Goal: Task Accomplishment & Management: Use online tool/utility

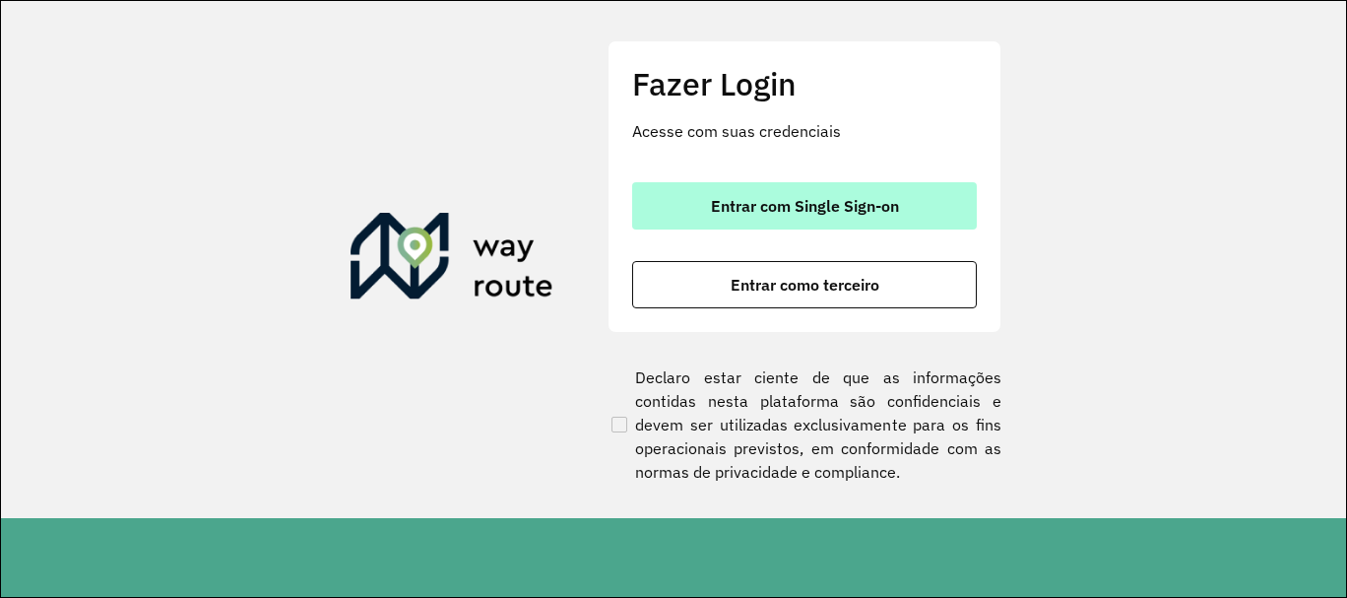
click at [804, 208] on span "Entrar com Single Sign-on" at bounding box center [805, 206] width 188 height 16
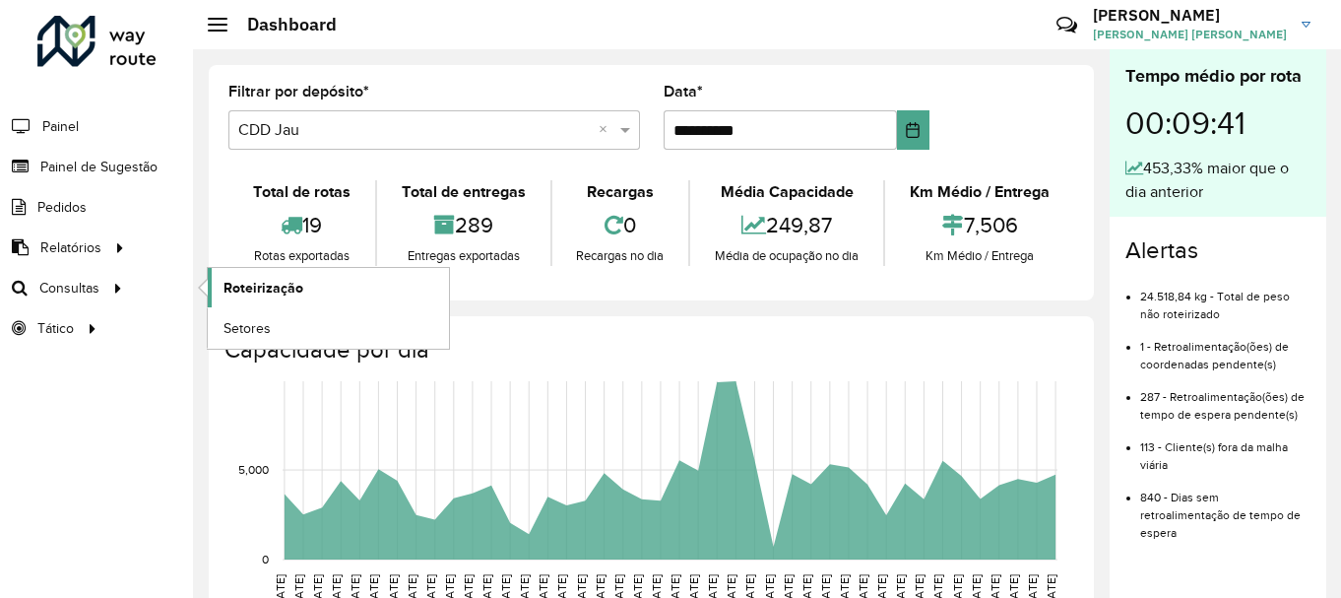
click at [273, 301] on link "Roteirização" at bounding box center [328, 287] width 241 height 39
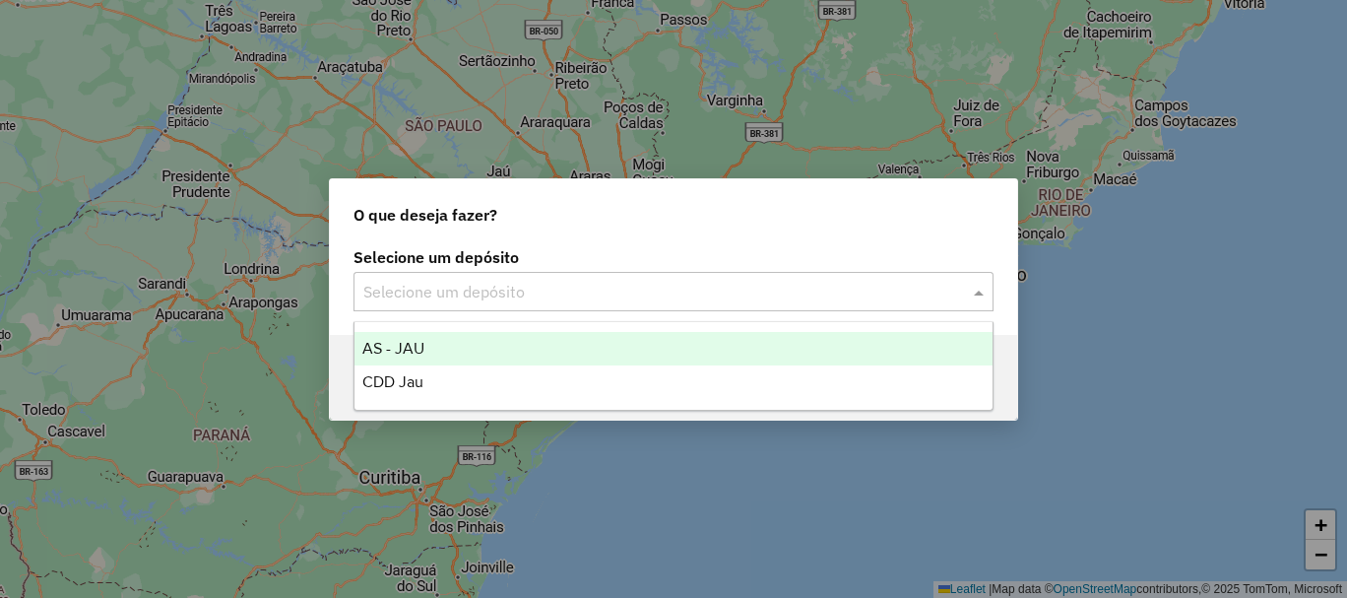
click at [468, 306] on div "Selecione um depósito" at bounding box center [673, 291] width 640 height 39
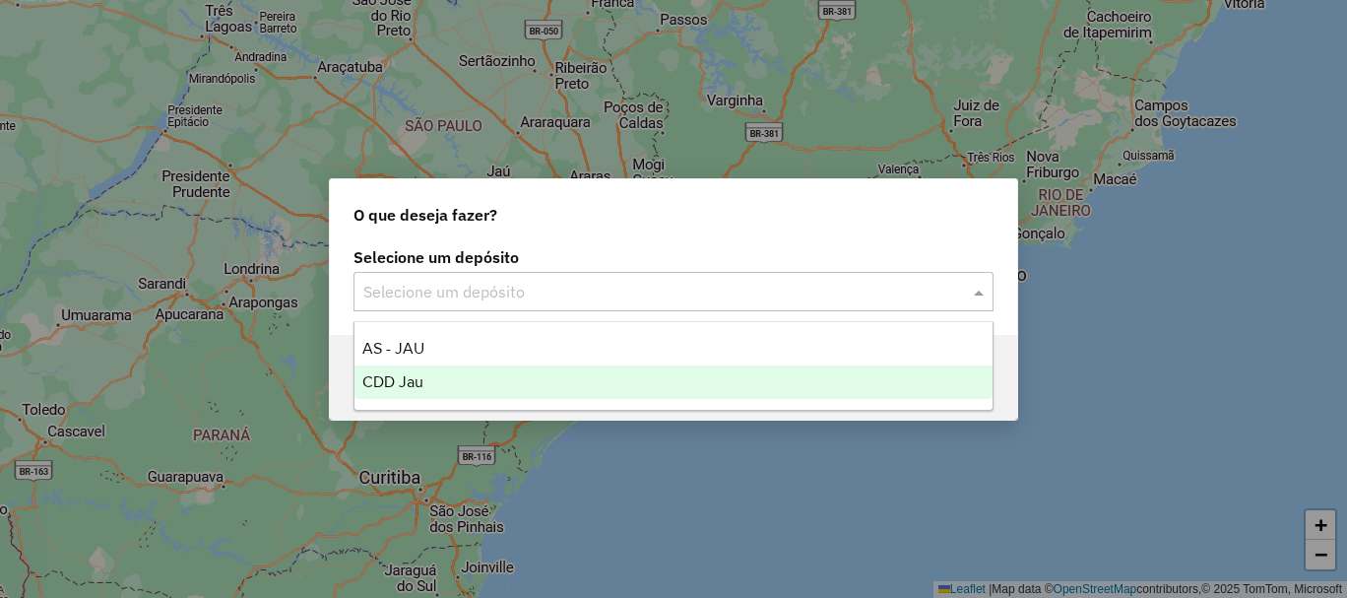
click at [428, 381] on div "CDD Jau" at bounding box center [673, 381] width 638 height 33
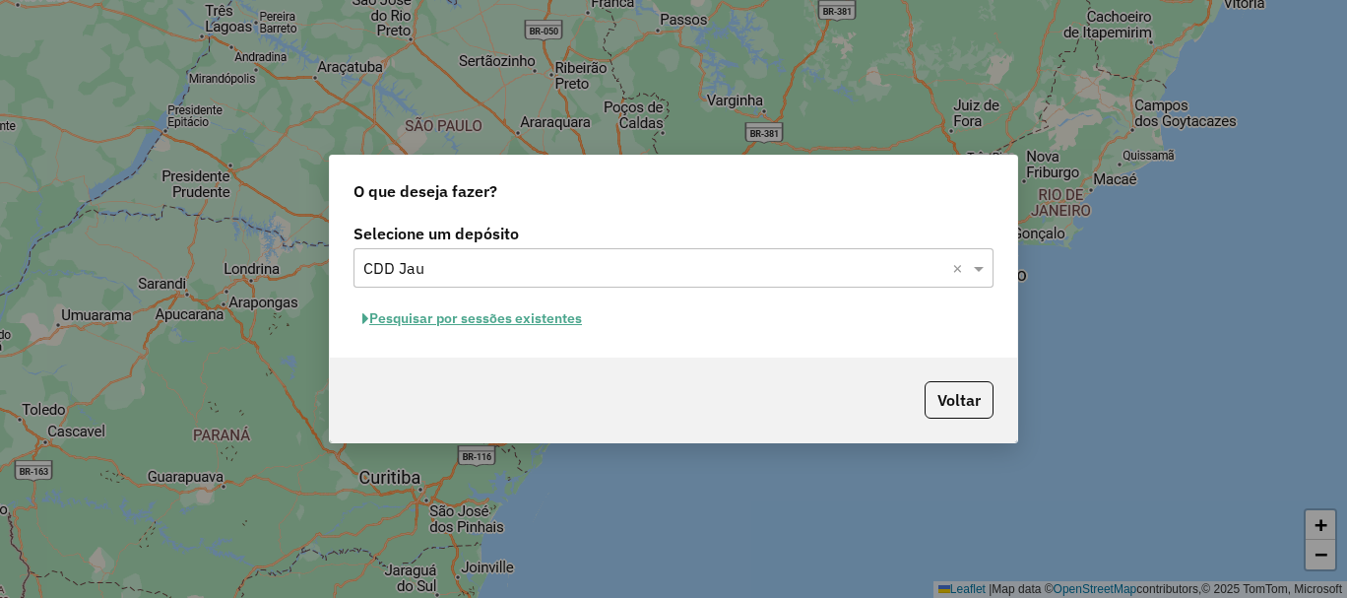
click at [474, 319] on button "Pesquisar por sessões existentes" at bounding box center [471, 318] width 237 height 31
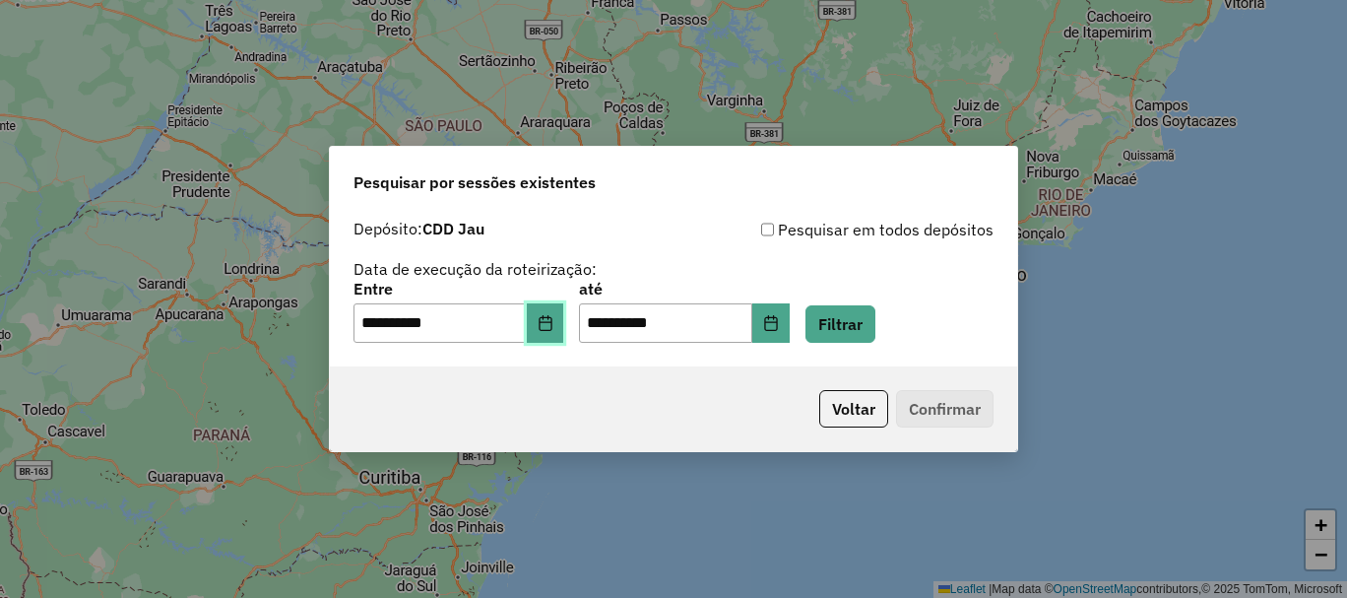
click at [551, 326] on icon "Choose Date" at bounding box center [544, 323] width 13 height 16
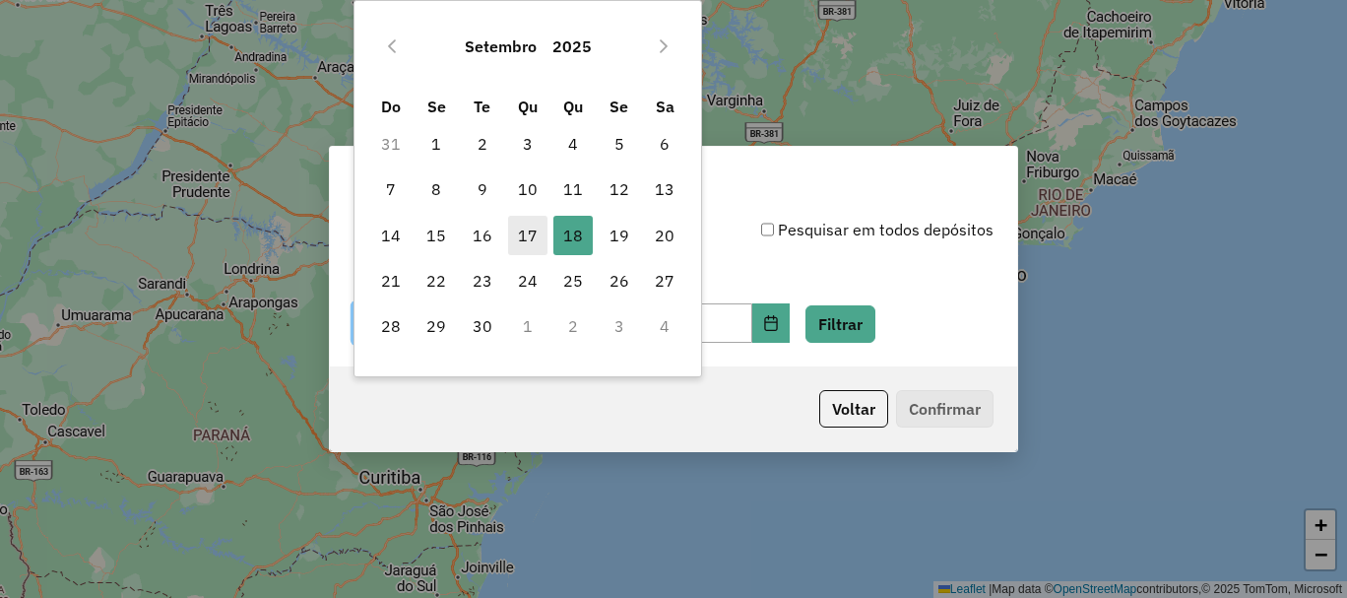
click at [530, 230] on span "17" at bounding box center [527, 235] width 39 height 39
type input "**********"
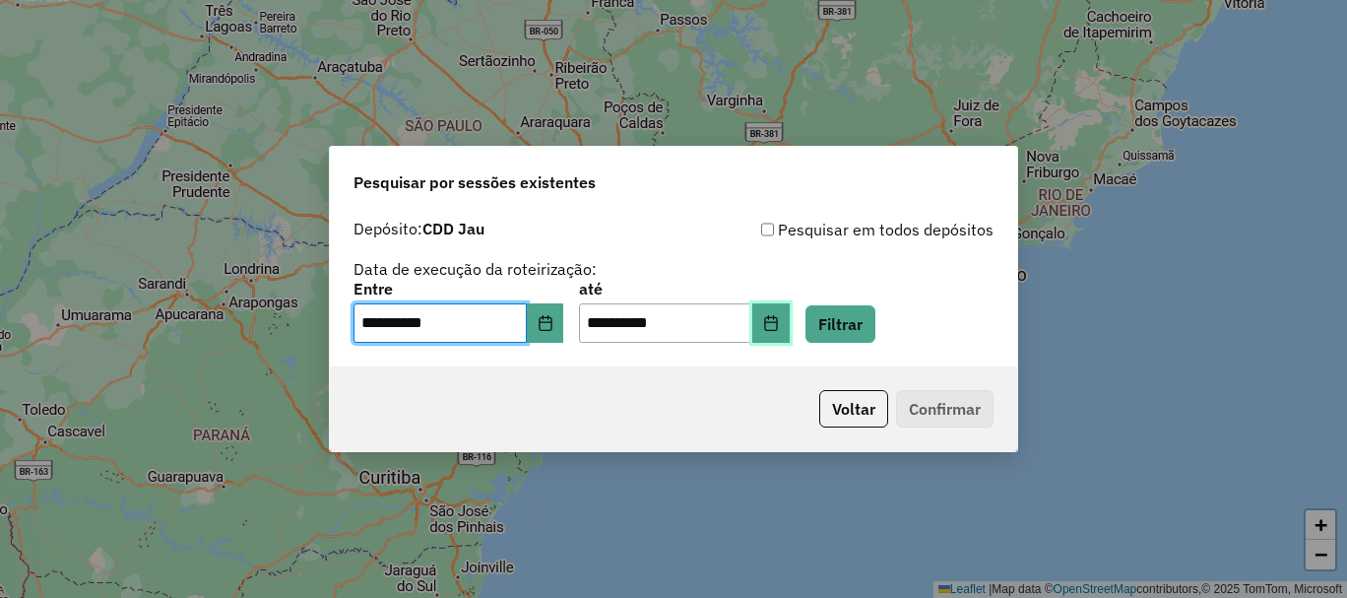
click at [788, 330] on button "Choose Date" at bounding box center [770, 322] width 37 height 39
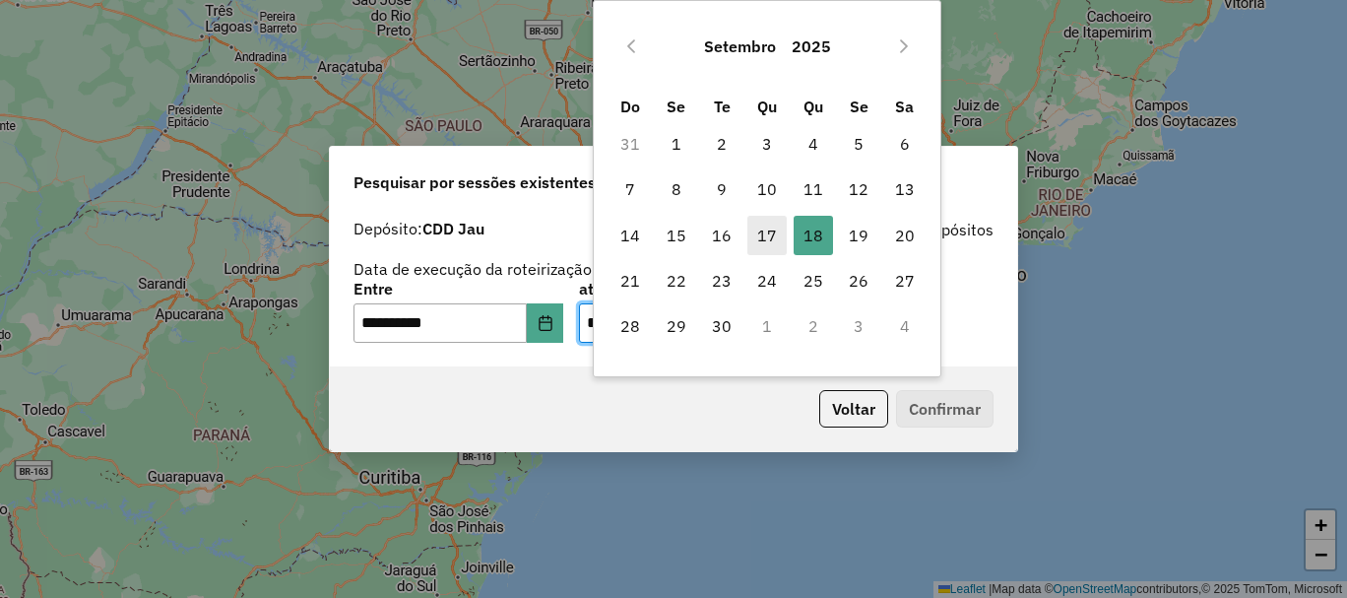
click at [775, 231] on span "17" at bounding box center [766, 235] width 39 height 39
type input "**********"
click at [872, 333] on button "Filtrar" at bounding box center [840, 323] width 70 height 37
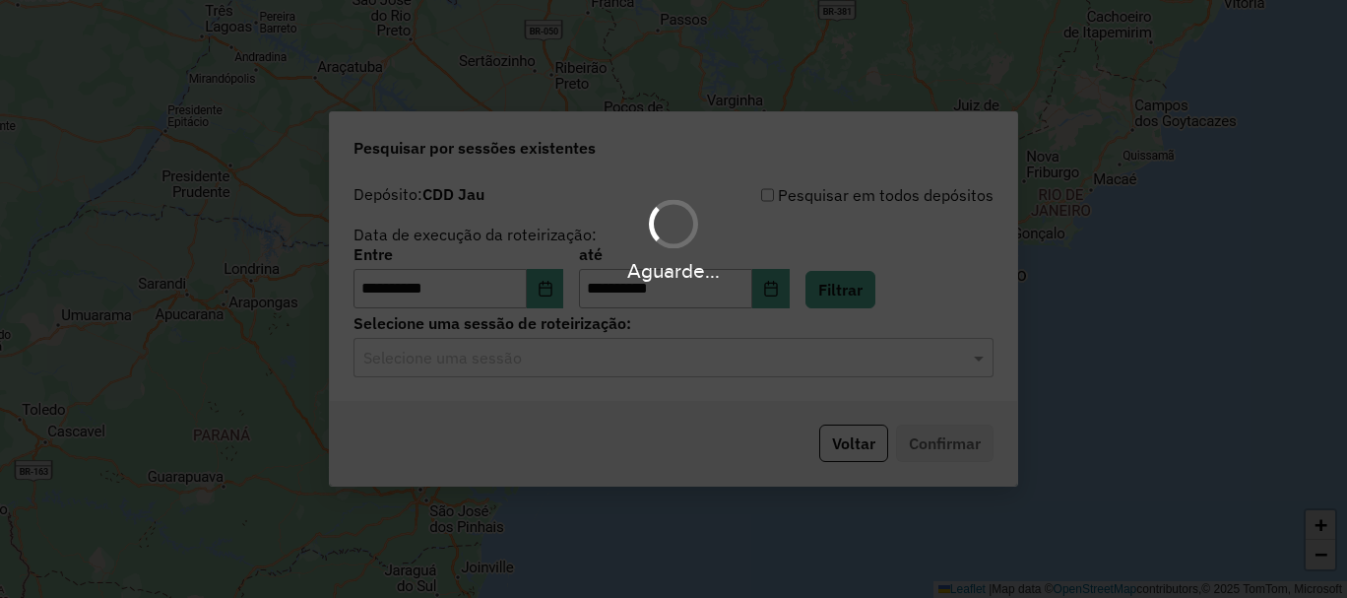
click at [427, 356] on hb-app "**********" at bounding box center [673, 299] width 1347 height 598
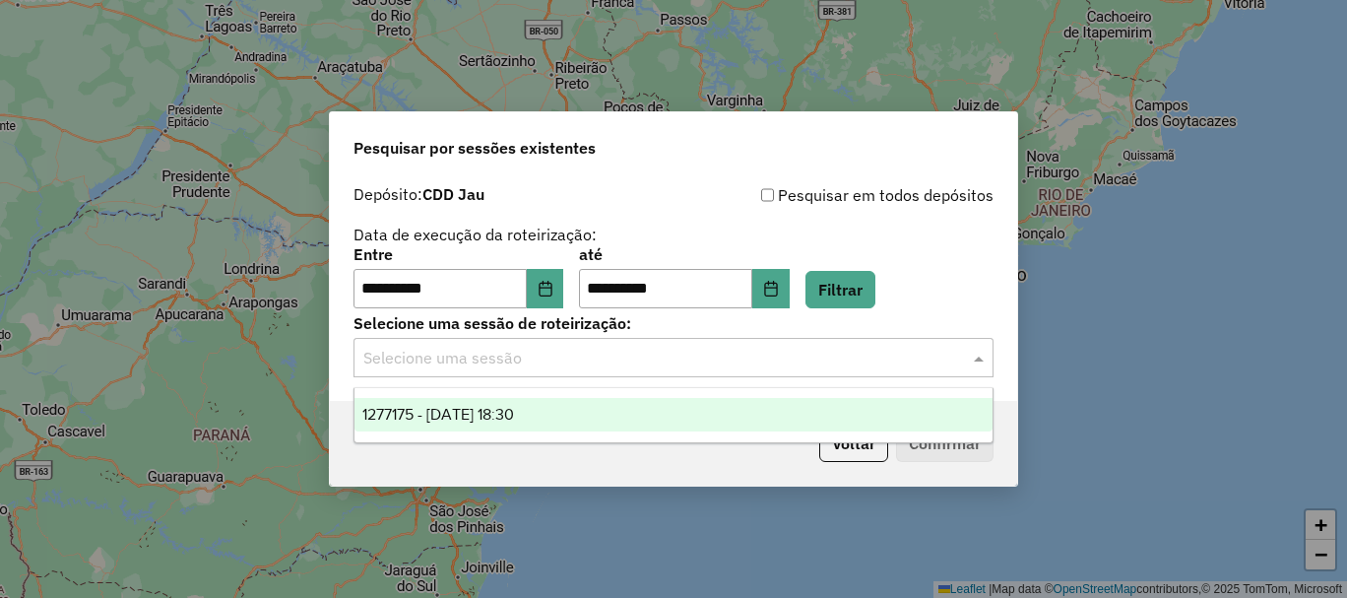
click at [429, 370] on div "Selecione uma sessão" at bounding box center [673, 357] width 640 height 39
click at [387, 432] on ng-dropdown-panel "1277175 - 17/09/2025 18:30" at bounding box center [673, 415] width 640 height 56
click at [635, 394] on ng-dropdown-panel "1277175 - 17/09/2025 18:30" at bounding box center [673, 415] width 640 height 56
click at [923, 420] on div "1277175 - 17/09/2025 18:30" at bounding box center [673, 414] width 638 height 33
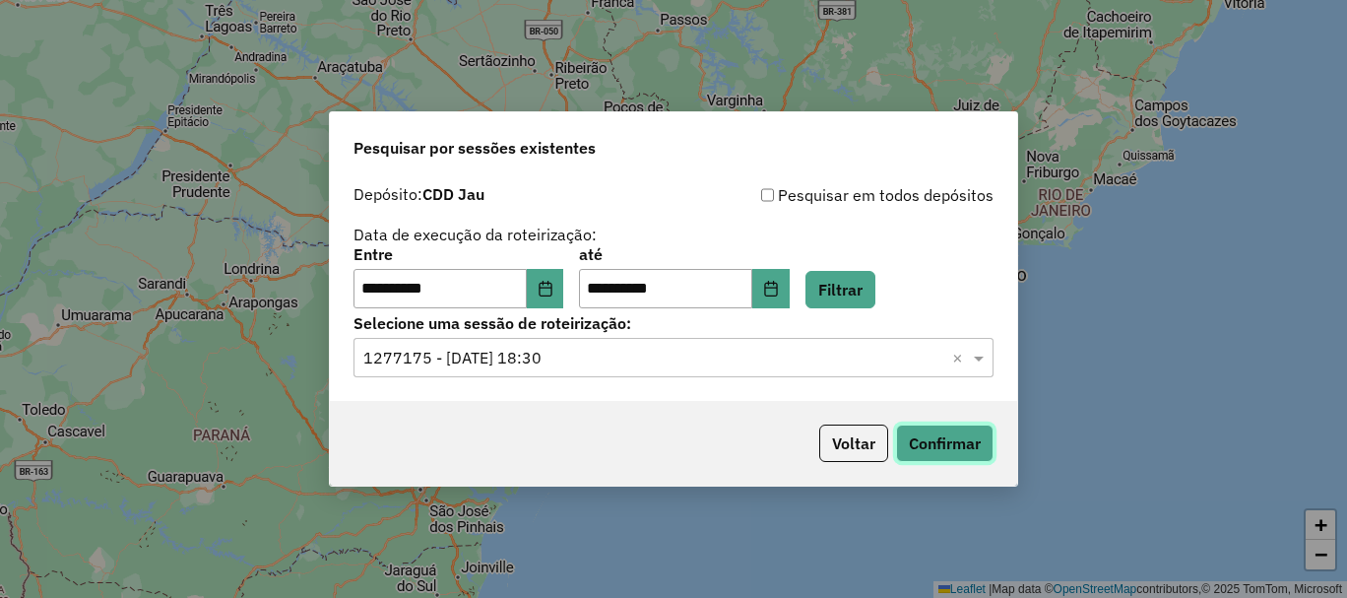
click at [946, 435] on button "Confirmar" at bounding box center [944, 442] width 97 height 37
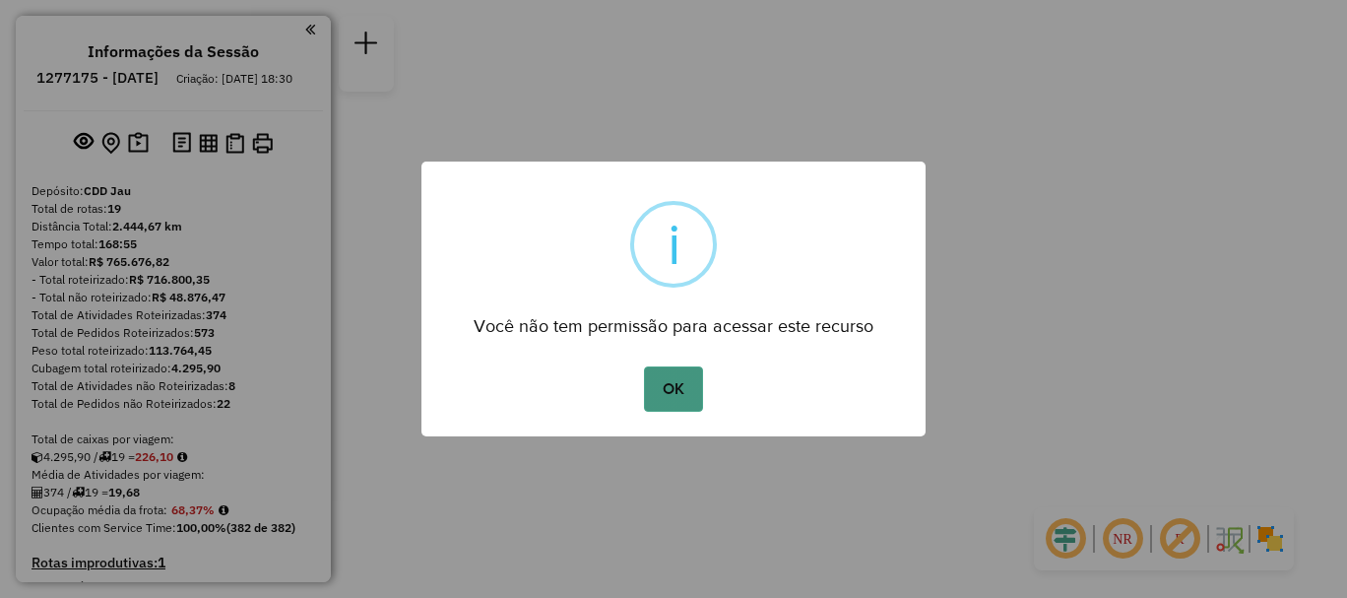
click at [682, 377] on button "OK" at bounding box center [673, 388] width 58 height 45
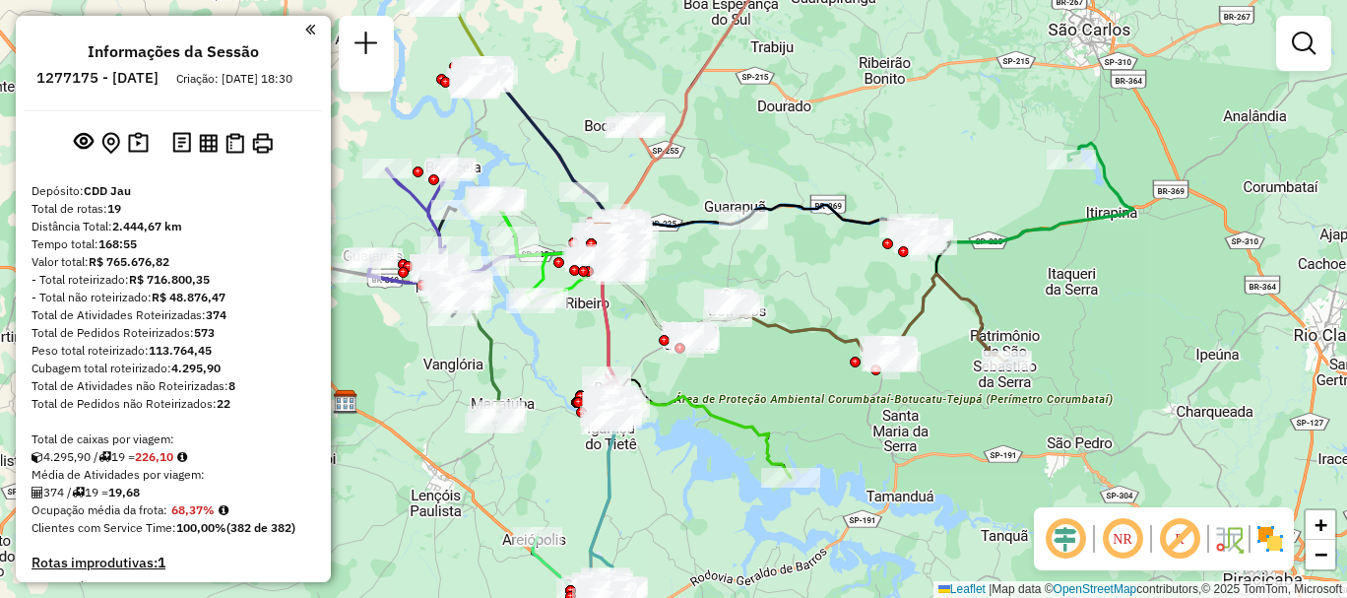
drag, startPoint x: 1162, startPoint y: 350, endPoint x: 872, endPoint y: 164, distance: 344.0
click at [880, 158] on div "Janela de atendimento Grade de atendimento Capacidade Transportadoras Veículos …" at bounding box center [673, 299] width 1347 height 598
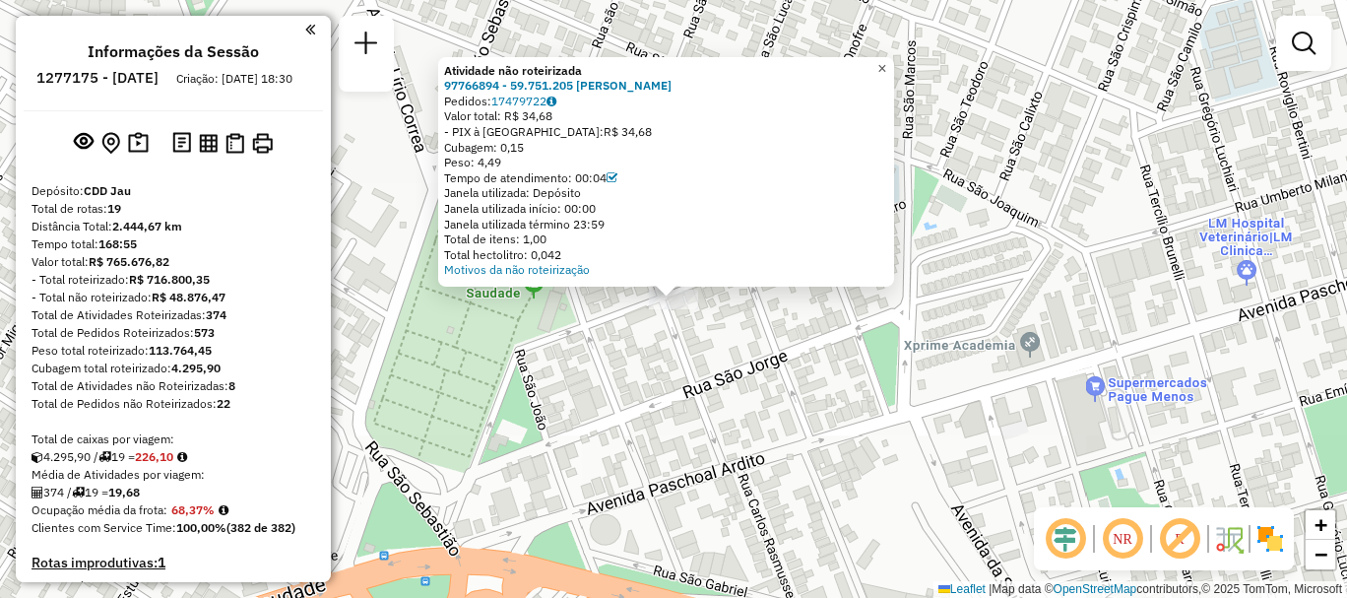
click at [885, 70] on link "×" at bounding box center [882, 69] width 24 height 24
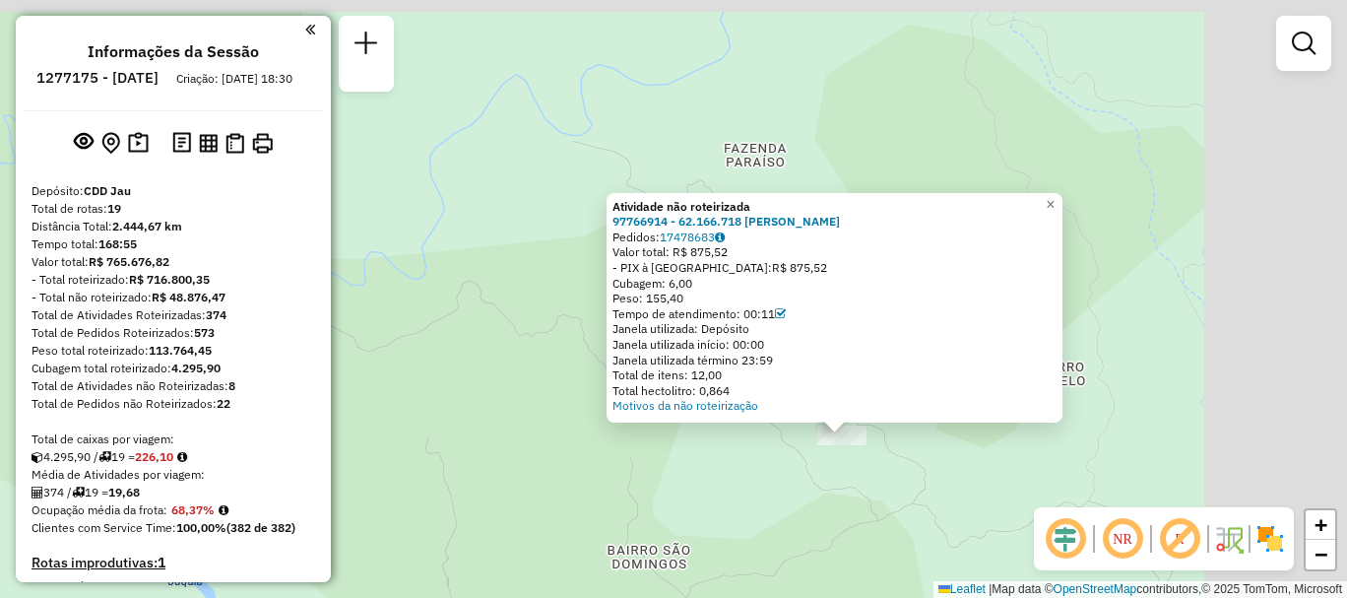
drag, startPoint x: 1259, startPoint y: 390, endPoint x: 996, endPoint y: 400, distance: 263.0
click at [1014, 521] on div "Atividade não roteirizada 97766914 - 62.166.718 GUILHERME RINALDI DE SOUZA Pedi…" at bounding box center [673, 299] width 1347 height 598
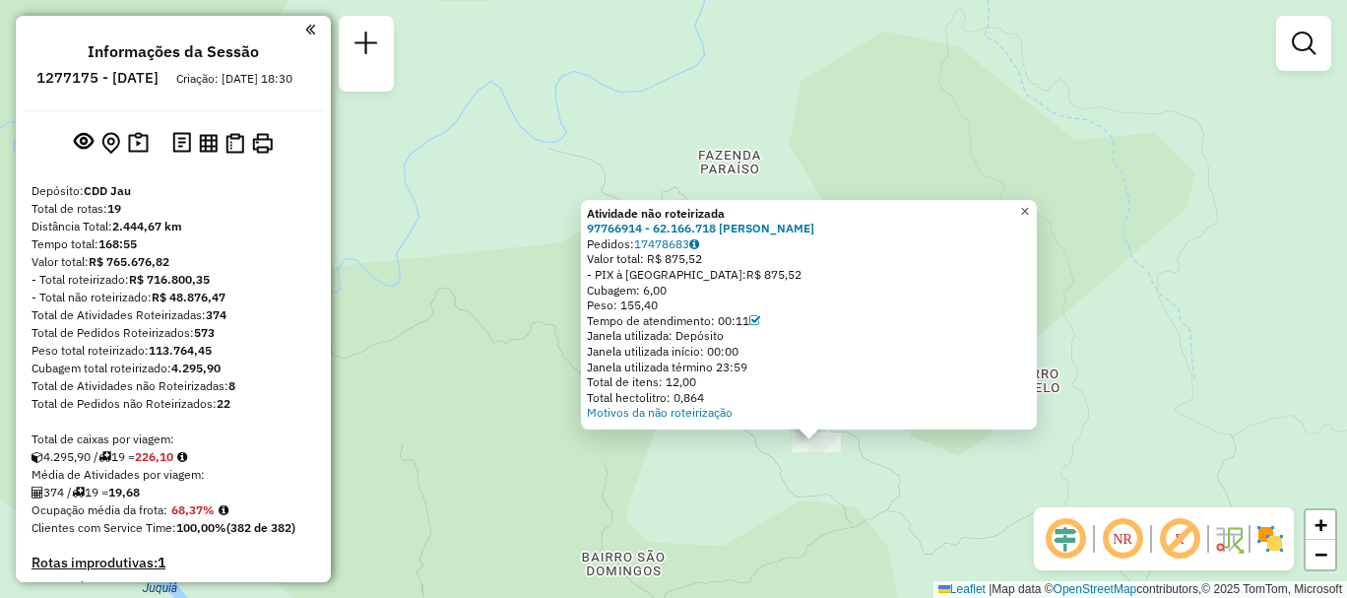
click at [1029, 205] on span "×" at bounding box center [1024, 211] width 9 height 17
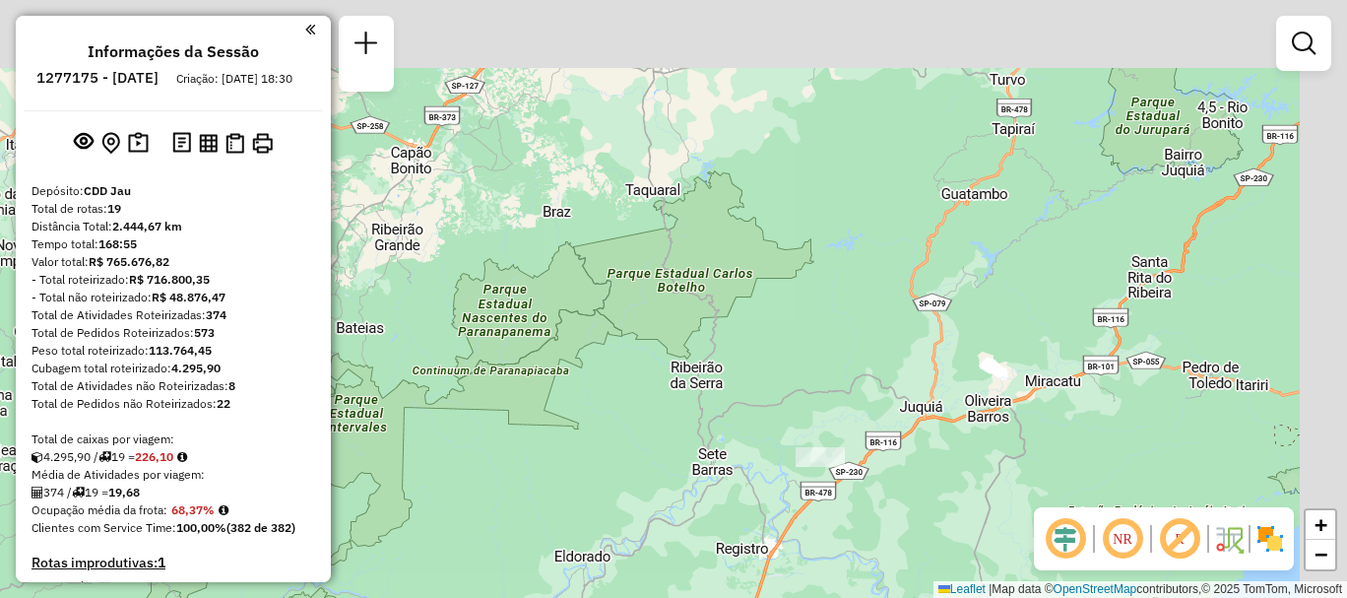
drag, startPoint x: 1101, startPoint y: 185, endPoint x: 686, endPoint y: 541, distance: 546.6
click at [686, 541] on div "Janela de atendimento Grade de atendimento Capacidade Transportadoras Veículos …" at bounding box center [673, 299] width 1347 height 598
